Goal: Complete application form

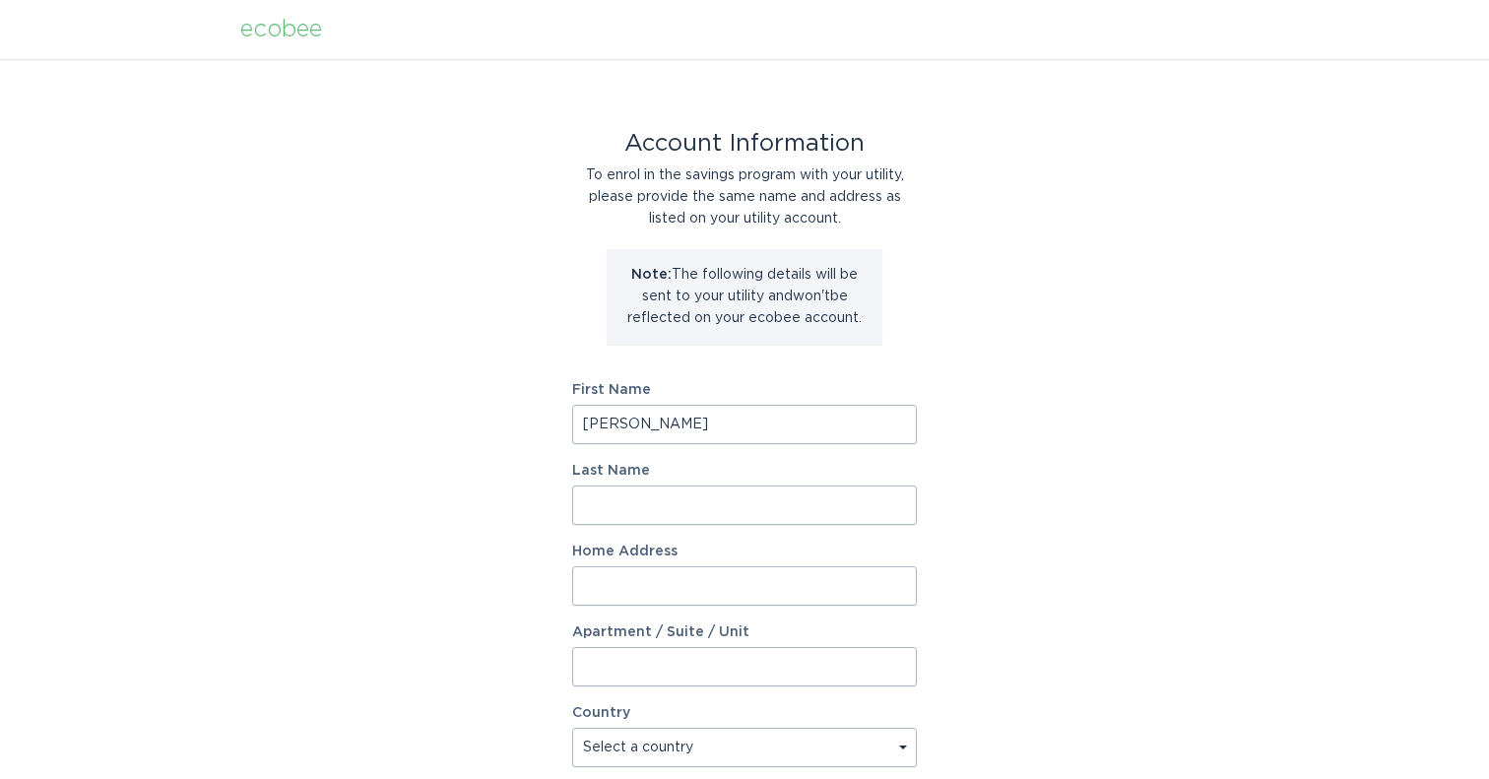
type input "[PERSON_NAME]"
type input "O"
click at [604, 499] on input "[PERSON_NAME]" at bounding box center [744, 504] width 345 height 39
type input "[PERSON_NAME]"
click at [619, 576] on input "Home Address" at bounding box center [744, 585] width 345 height 39
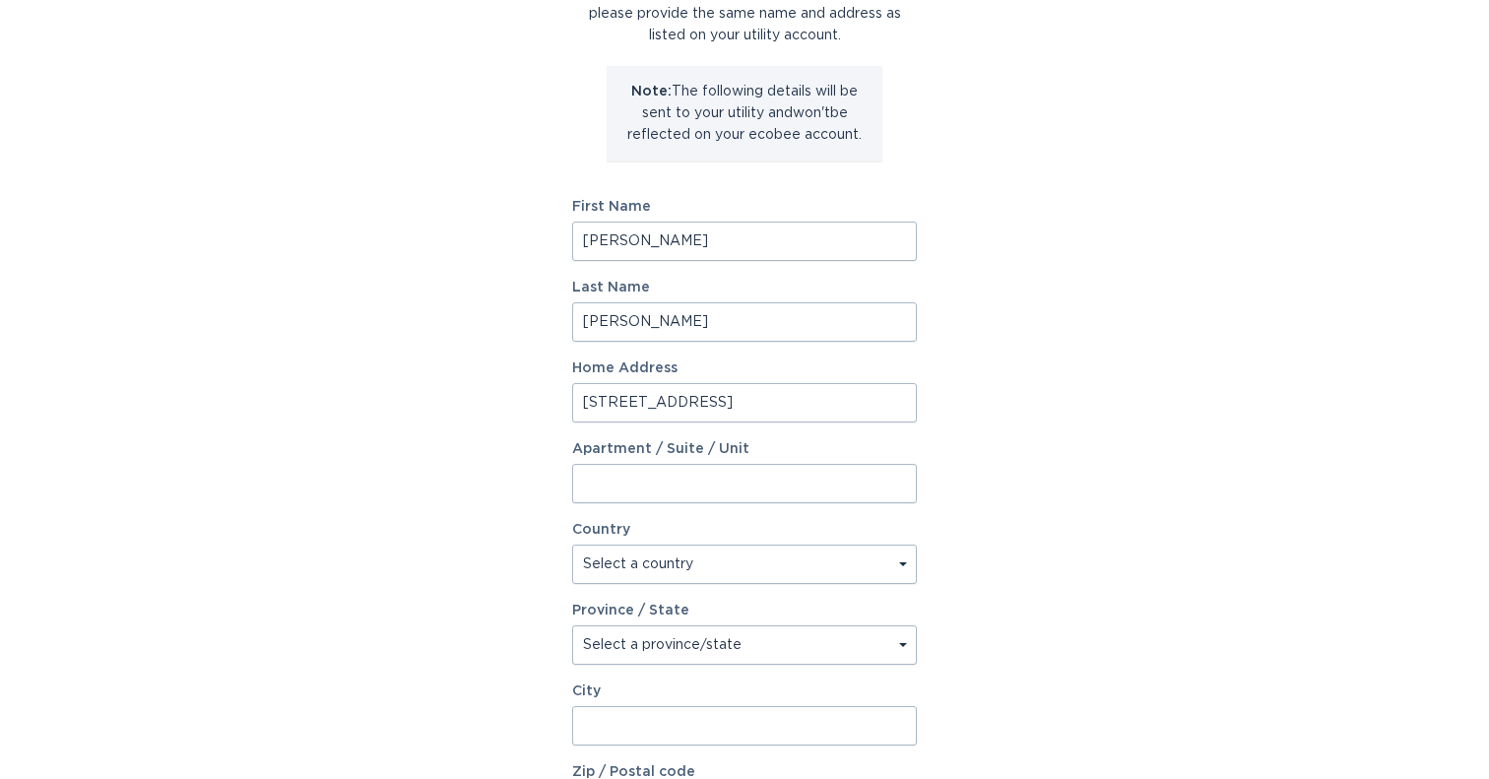
scroll to position [234, 0]
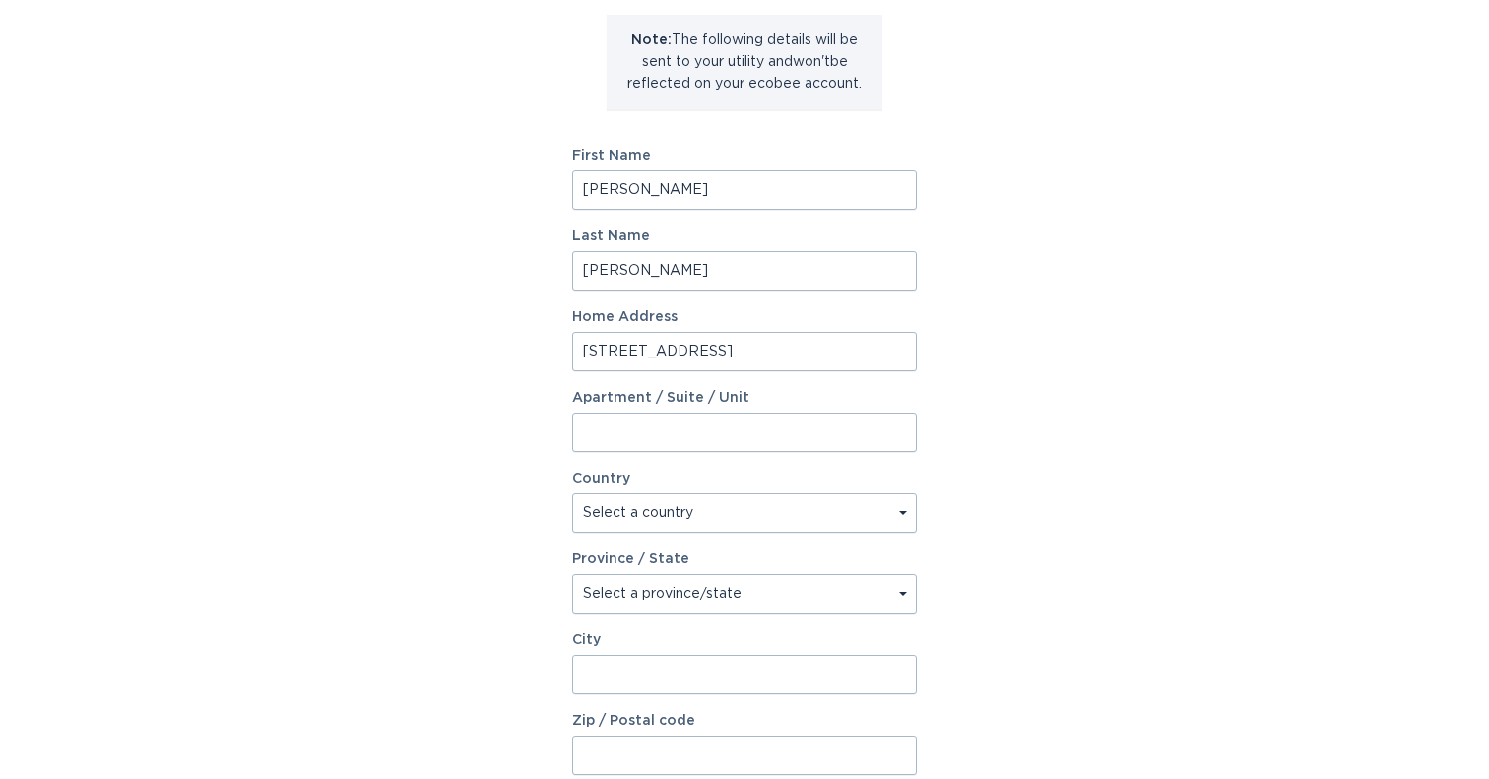
type input "[STREET_ADDRESS]"
select select "US"
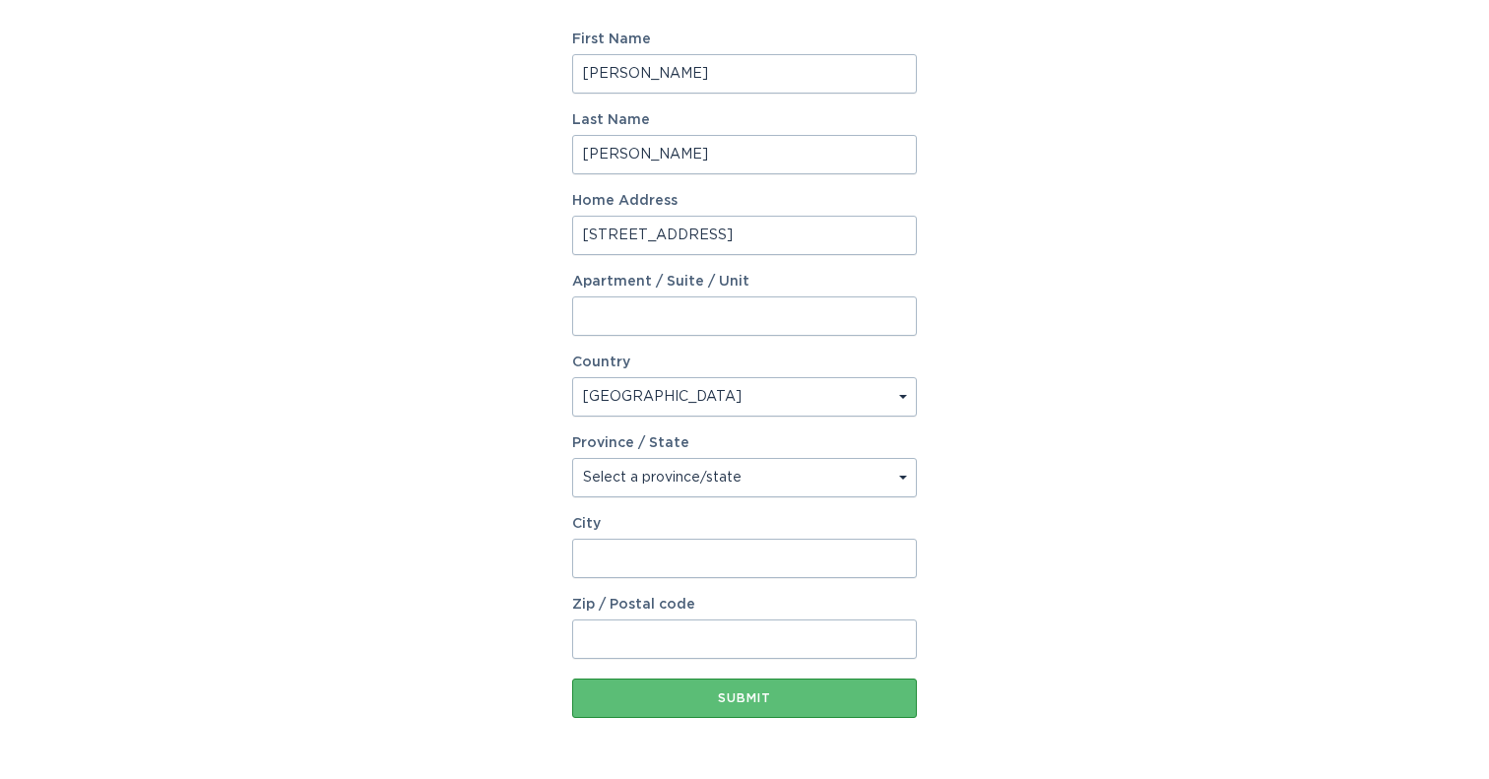
scroll to position [354, 0]
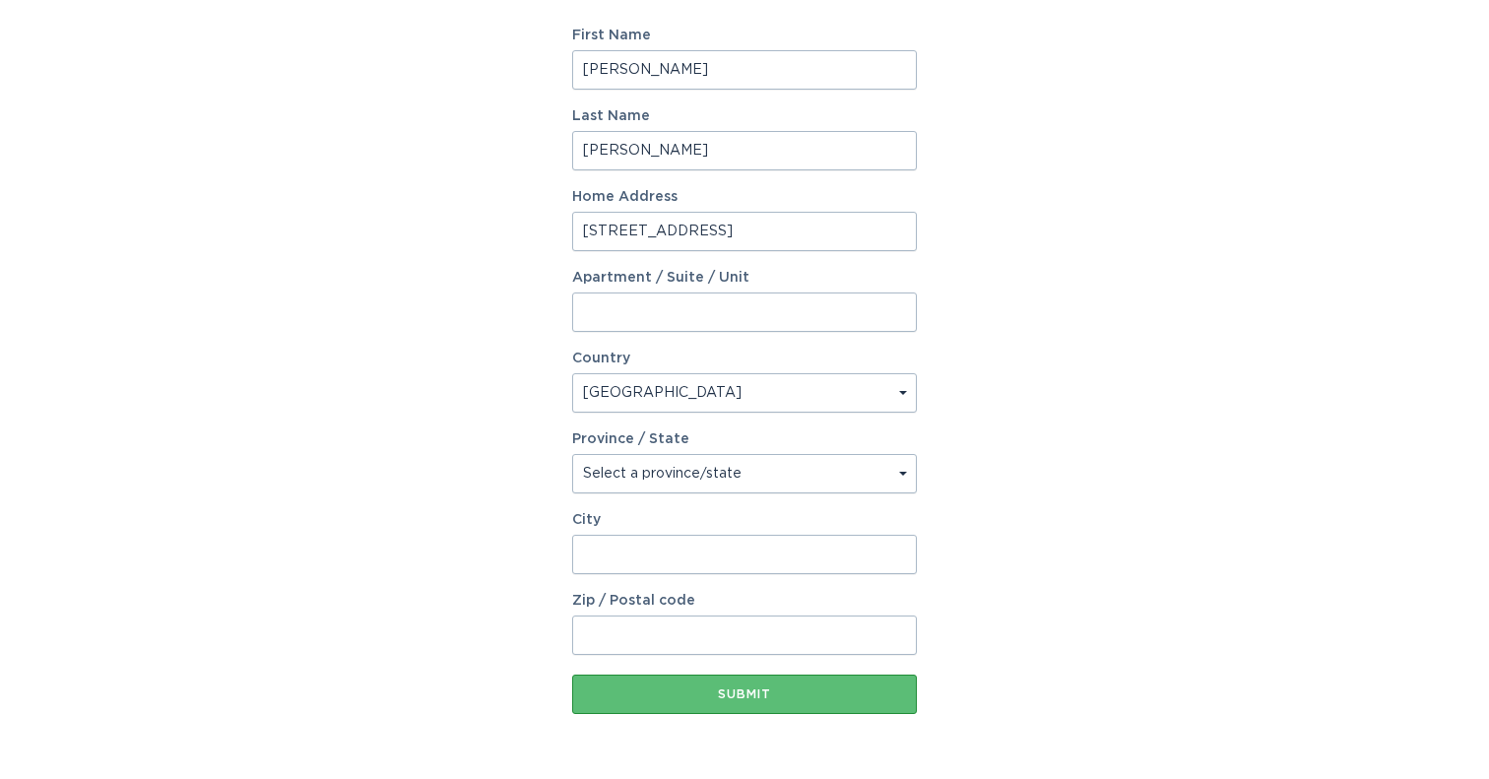
select select "MD"
type input "Silver Spring"
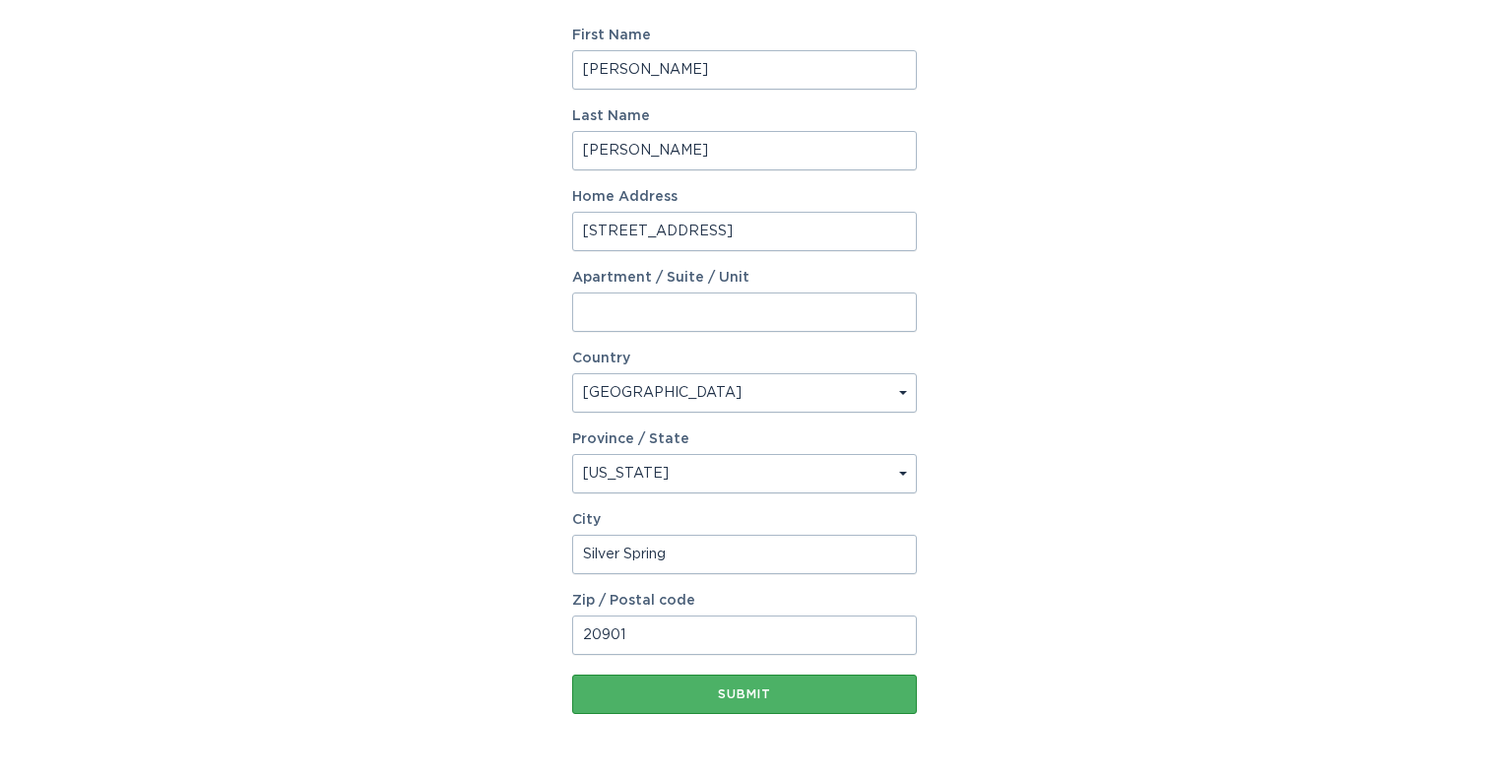
type input "20901"
click at [805, 700] on button "Submit" at bounding box center [744, 693] width 345 height 39
